Goal: Transaction & Acquisition: Purchase product/service

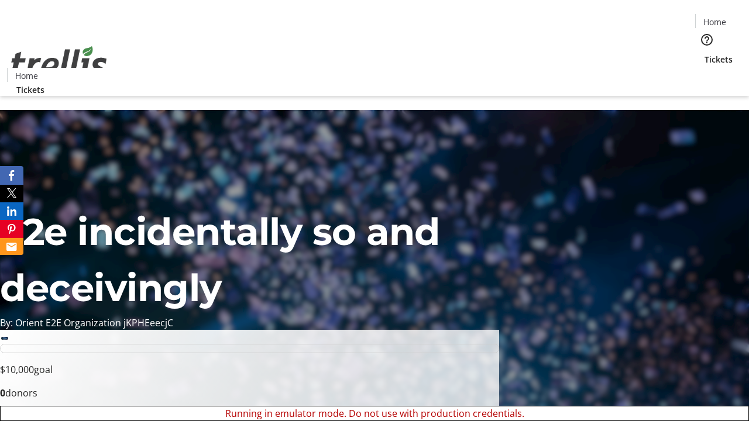
click at [704, 53] on span "Tickets" at bounding box center [718, 59] width 28 height 12
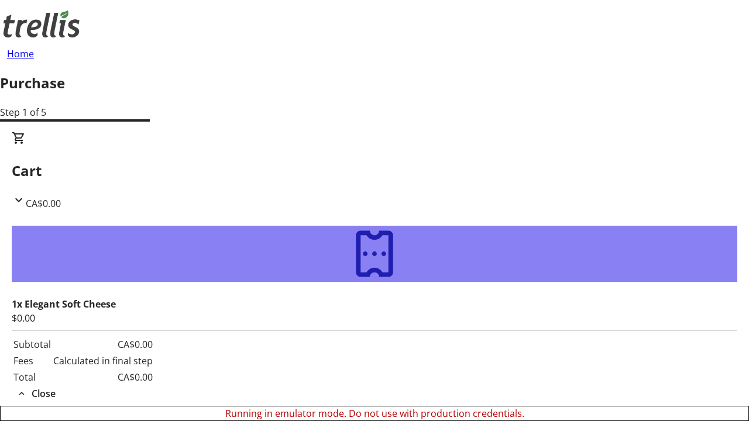
type input "[PERSON_NAME][EMAIL_ADDRESS][DOMAIN_NAME]"
type input "[PERSON_NAME]"
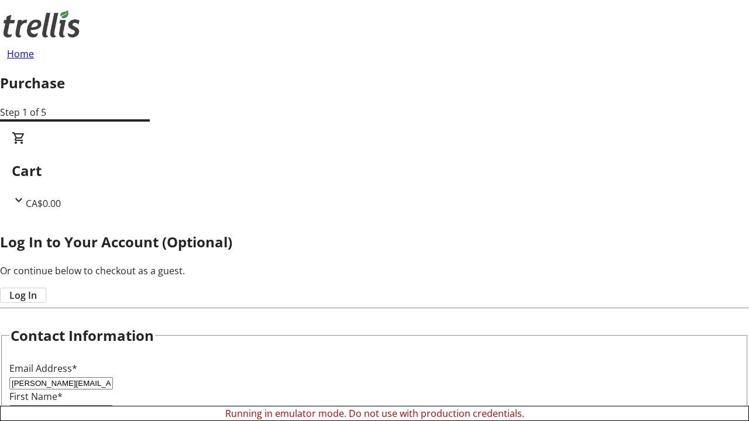
type input "[PERSON_NAME]"
